Goal: Download file/media

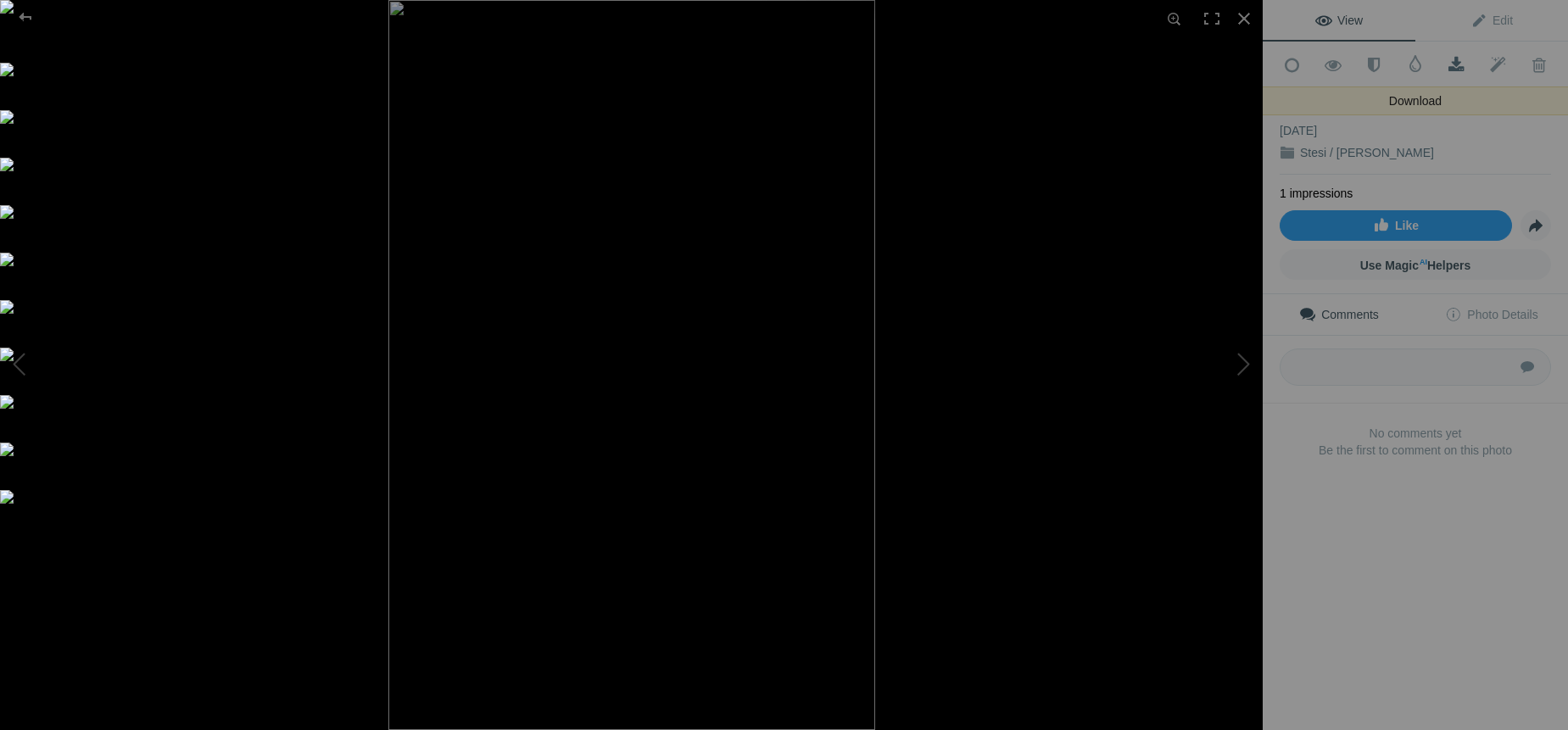
click at [1453, 65] on span at bounding box center [1457, 65] width 42 height 17
